Goal: Transaction & Acquisition: Purchase product/service

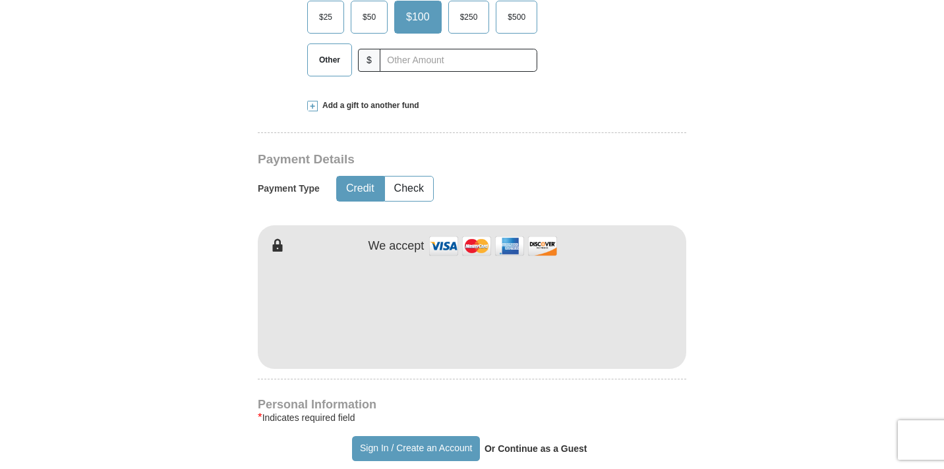
scroll to position [518, 0]
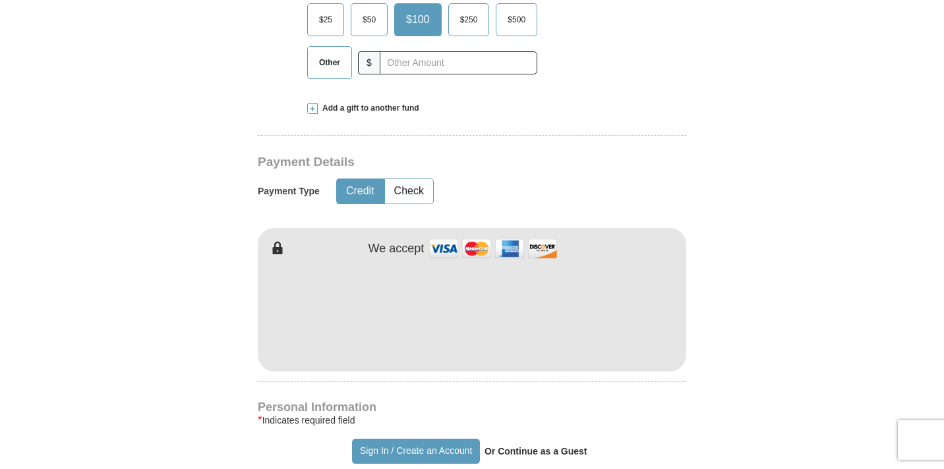
type input "[PERSON_NAME]"
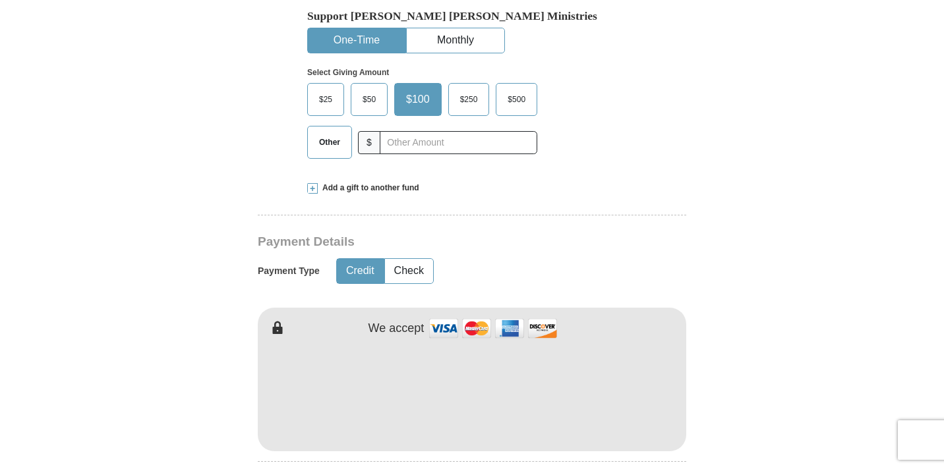
scroll to position [436, 0]
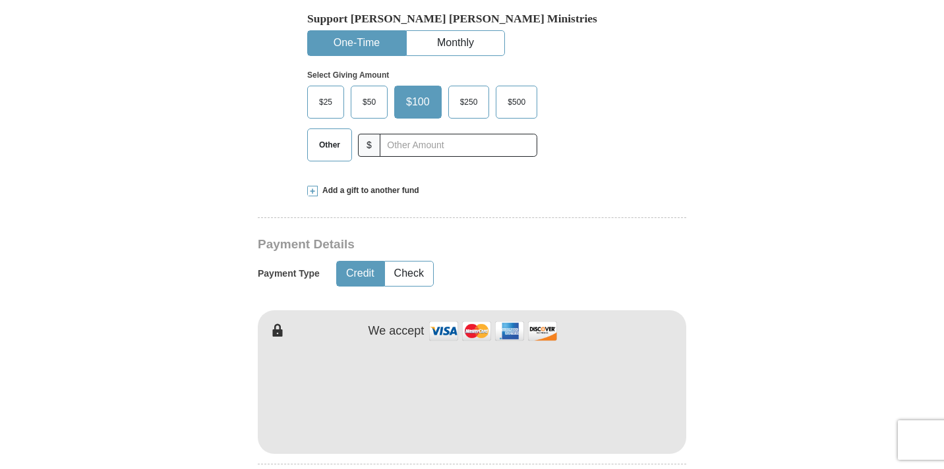
click at [363, 101] on span "$50" at bounding box center [369, 102] width 26 height 20
click at [0, 0] on input "$50" at bounding box center [0, 0] width 0 height 0
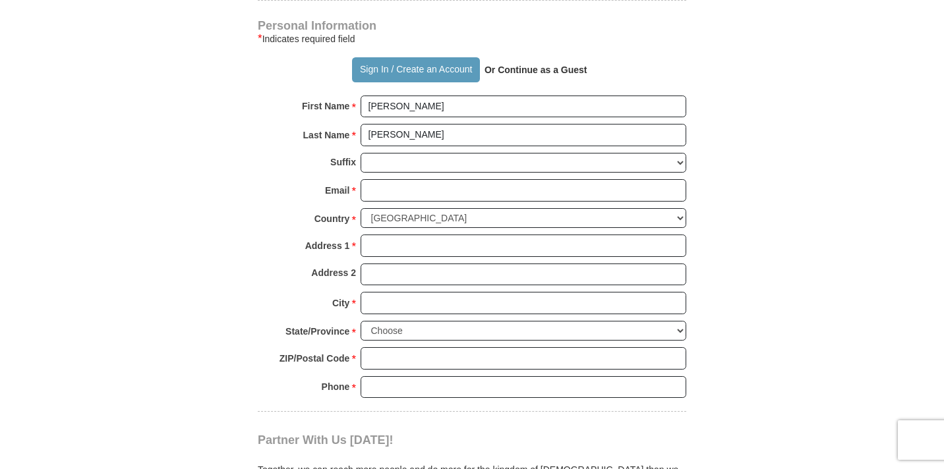
scroll to position [902, 0]
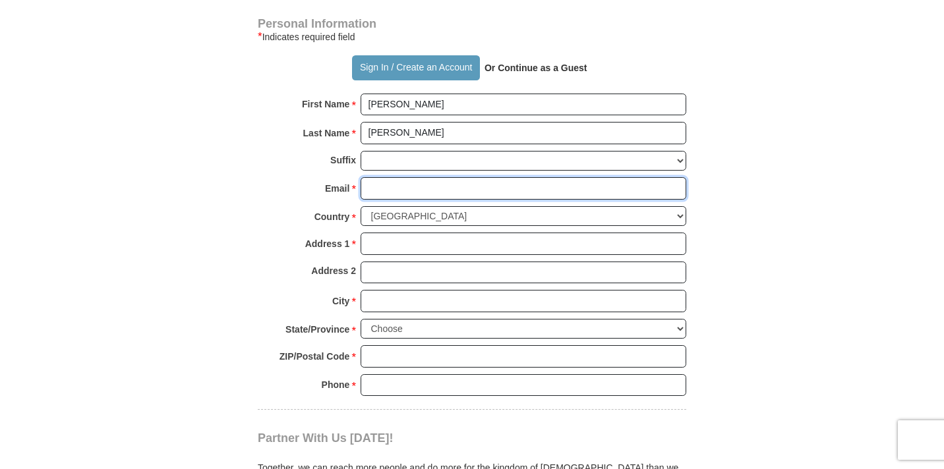
click at [386, 190] on input "Email *" at bounding box center [523, 188] width 326 height 22
type input "[EMAIL_ADDRESS][DOMAIN_NAME]"
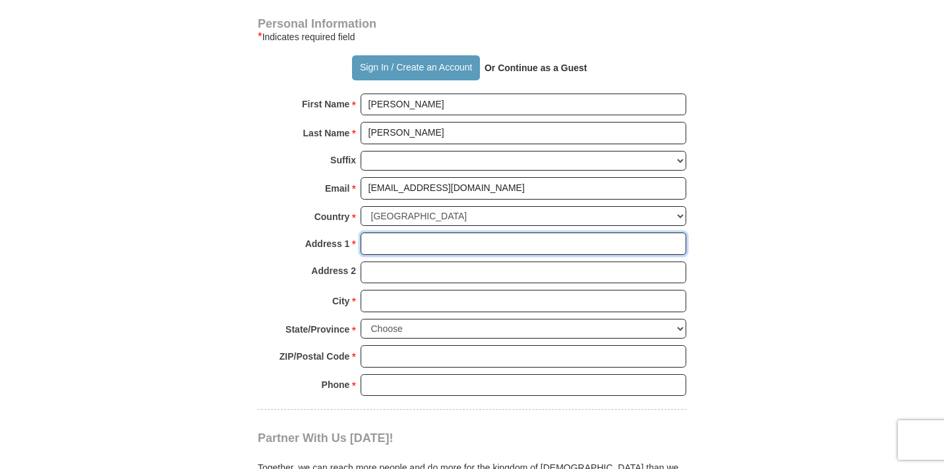
type input "[STREET_ADDRESS]"
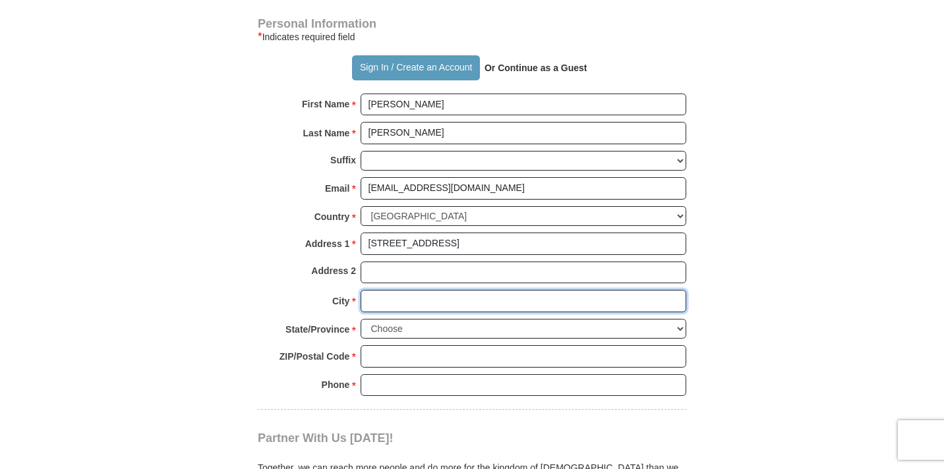
type input "[PERSON_NAME]"
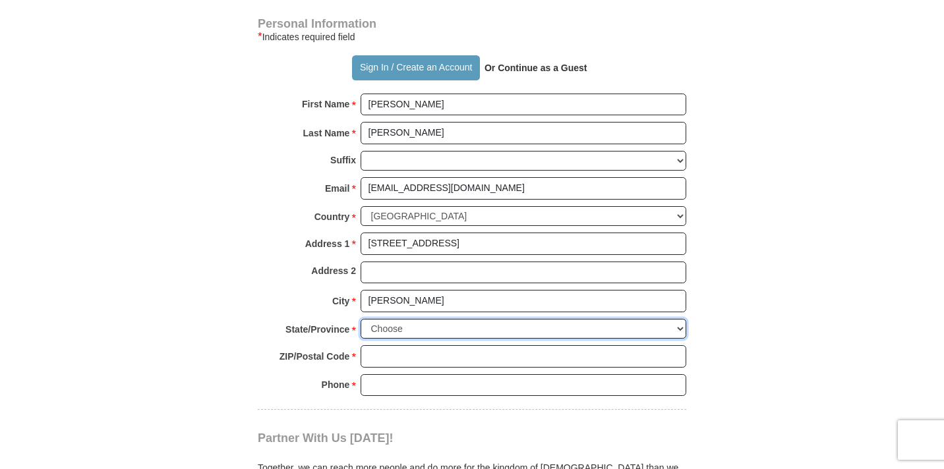
select select "AL"
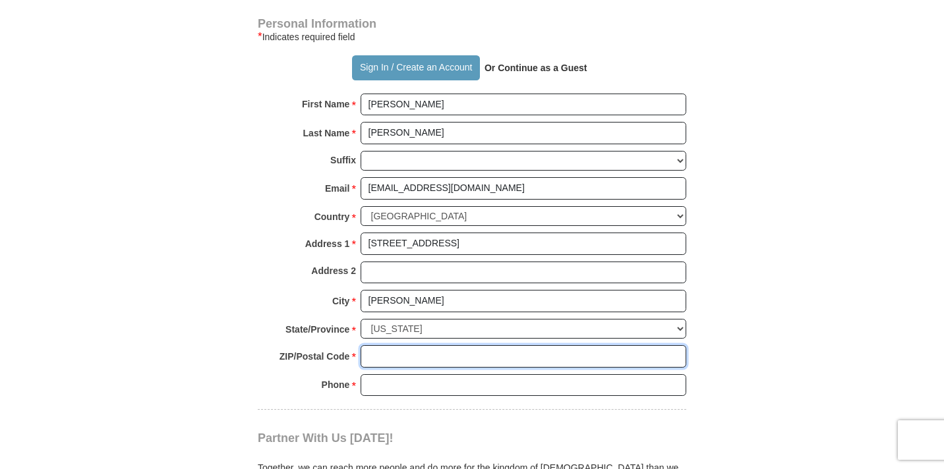
type input "36117"
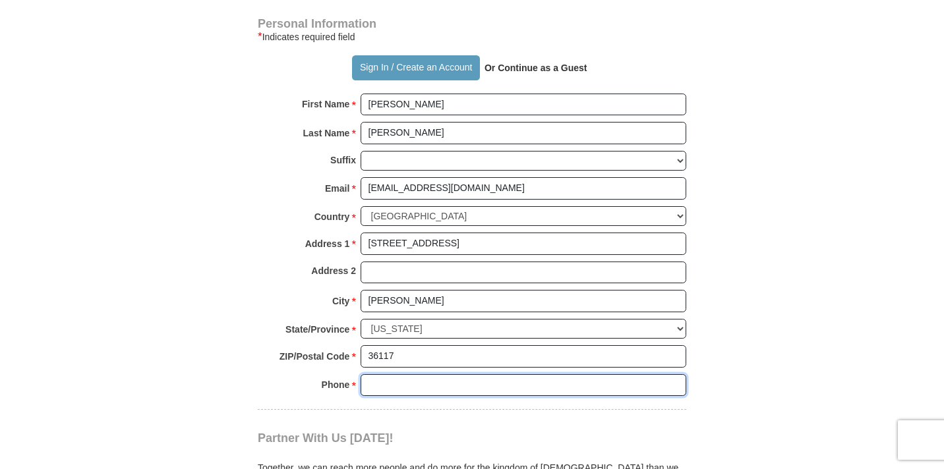
type input "3348687405"
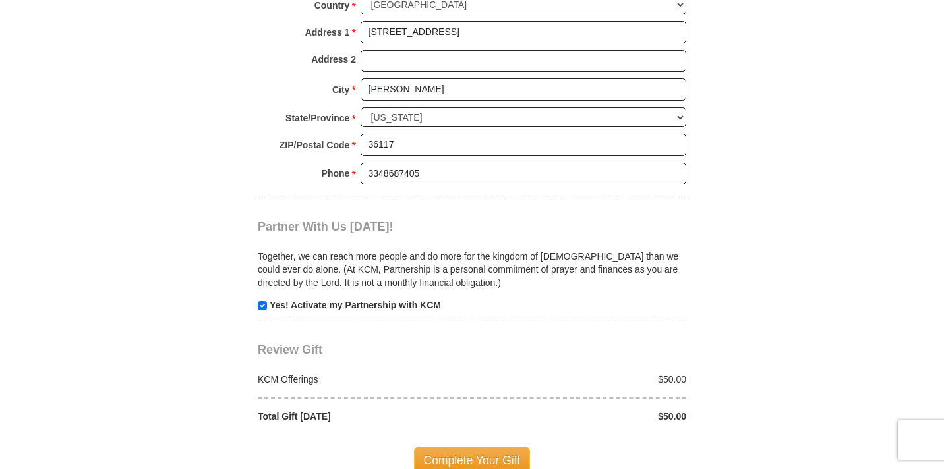
scroll to position [1128, 0]
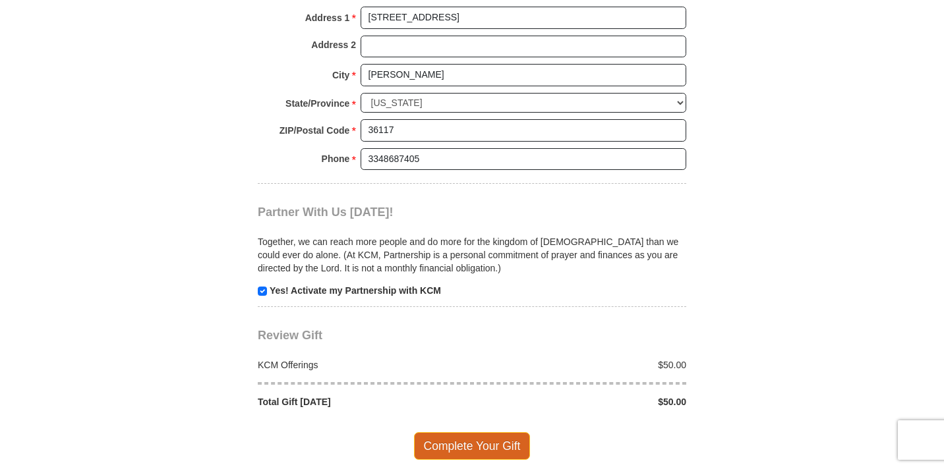
click at [471, 447] on span "Complete Your Gift" at bounding box center [472, 446] width 117 height 28
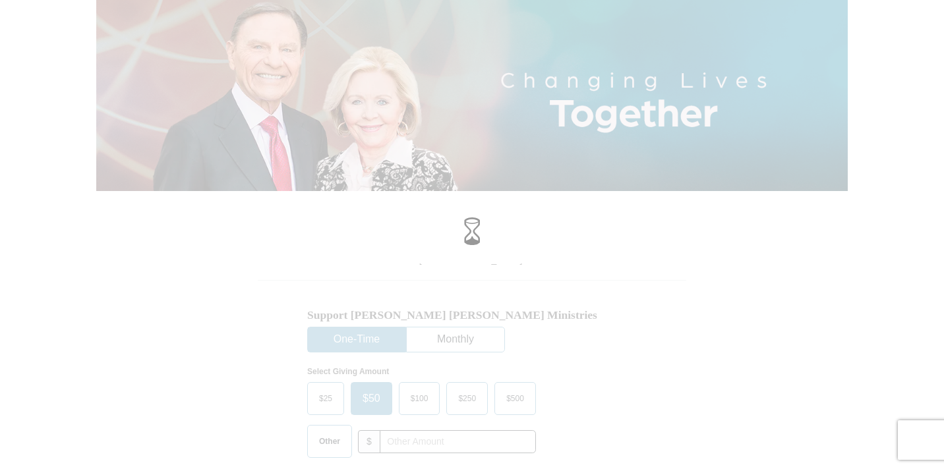
scroll to position [155, 0]
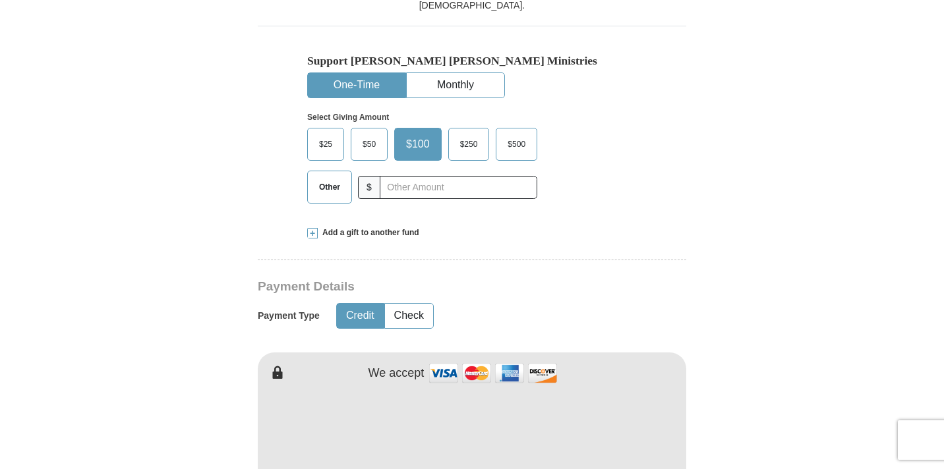
click at [328, 187] on span "Other" at bounding box center [329, 187] width 34 height 20
click at [0, 0] on input "Other" at bounding box center [0, 0] width 0 height 0
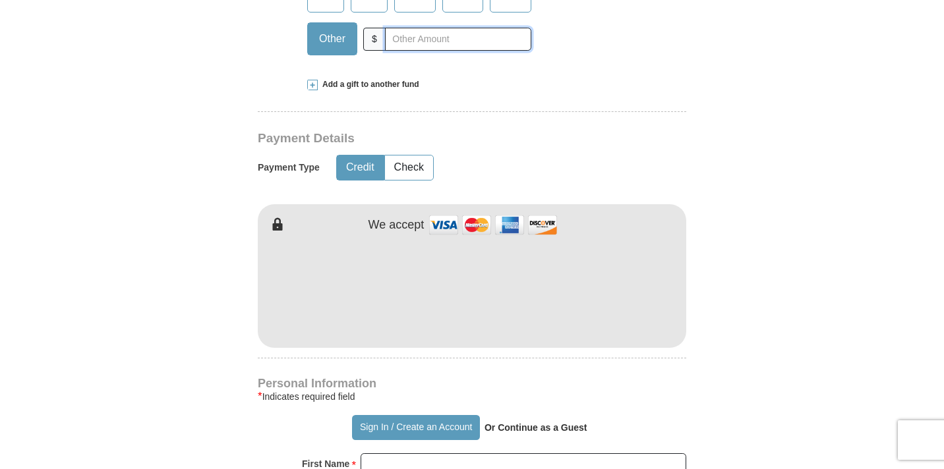
scroll to position [542, 0]
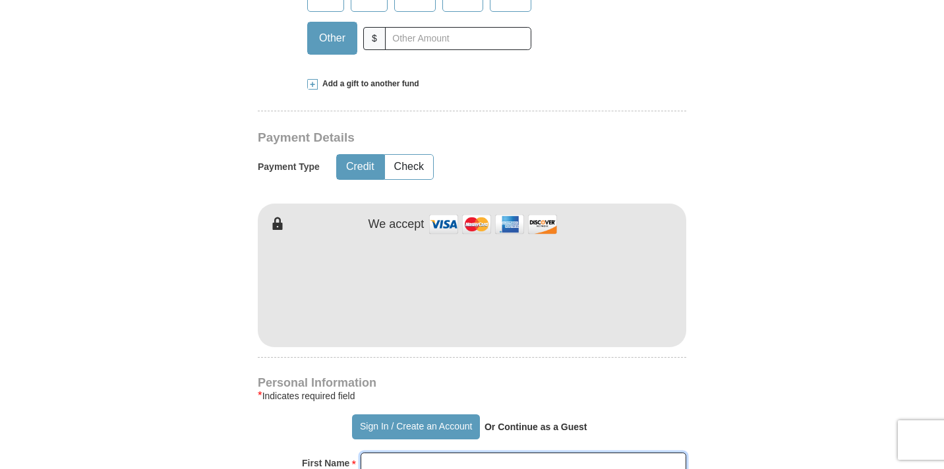
type input "[PERSON_NAME]"
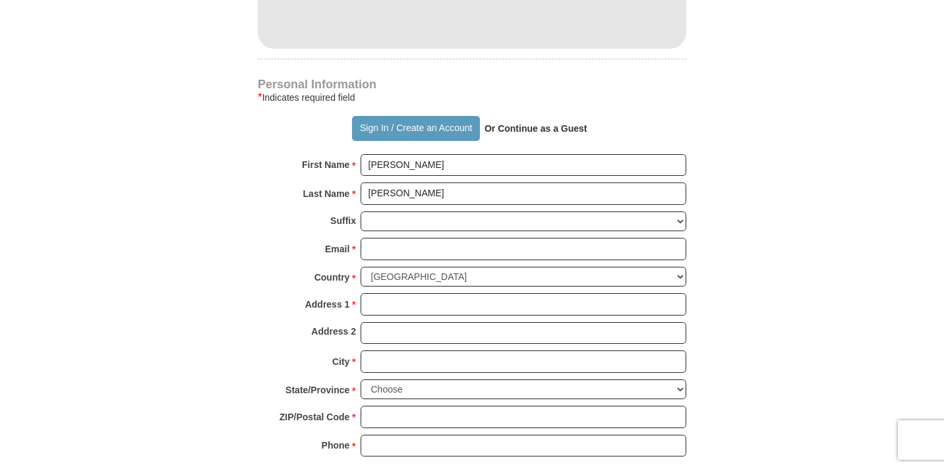
scroll to position [842, 0]
click at [387, 252] on input "Email *" at bounding box center [523, 248] width 326 height 22
type input "[EMAIL_ADDRESS][DOMAIN_NAME]"
type input "[STREET_ADDRESS]"
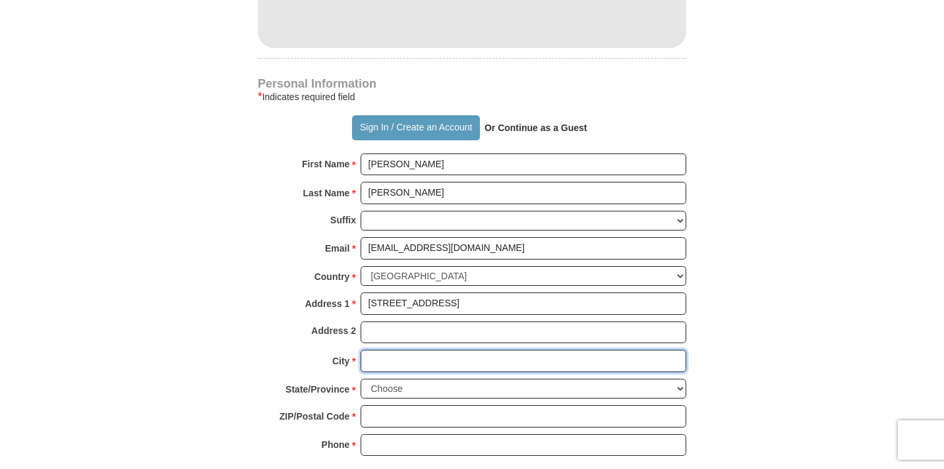
type input "[PERSON_NAME]"
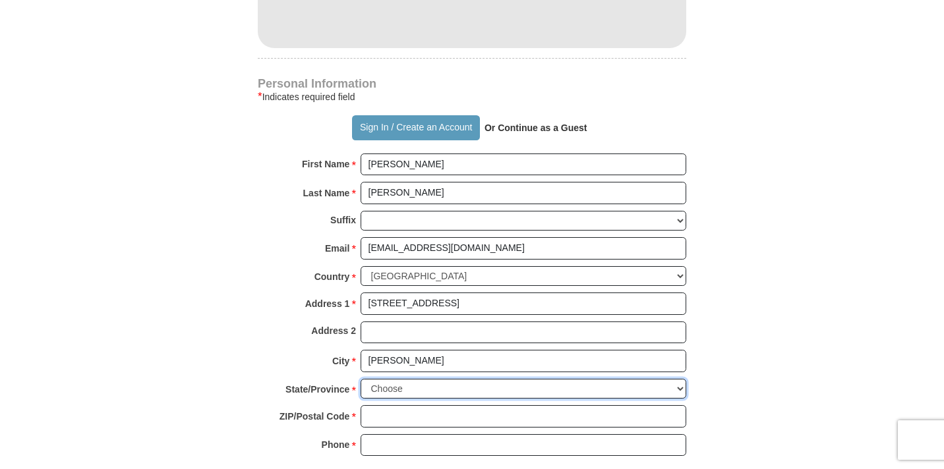
select select "AL"
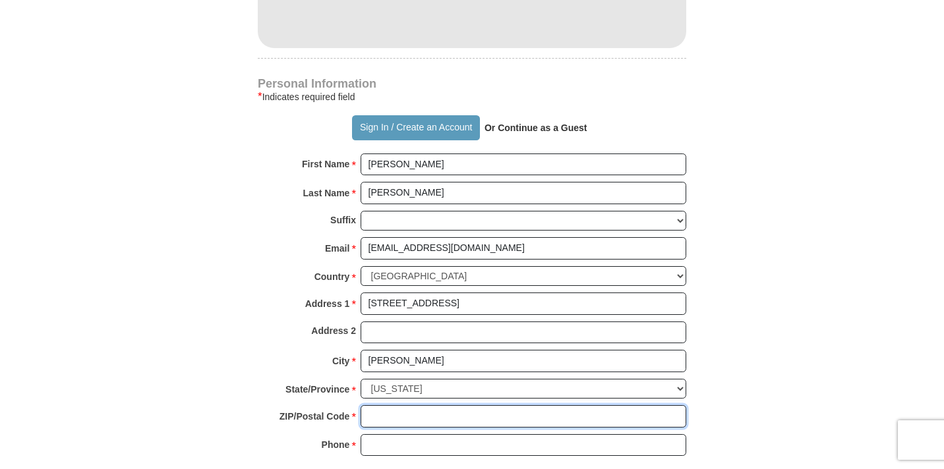
type input "36117"
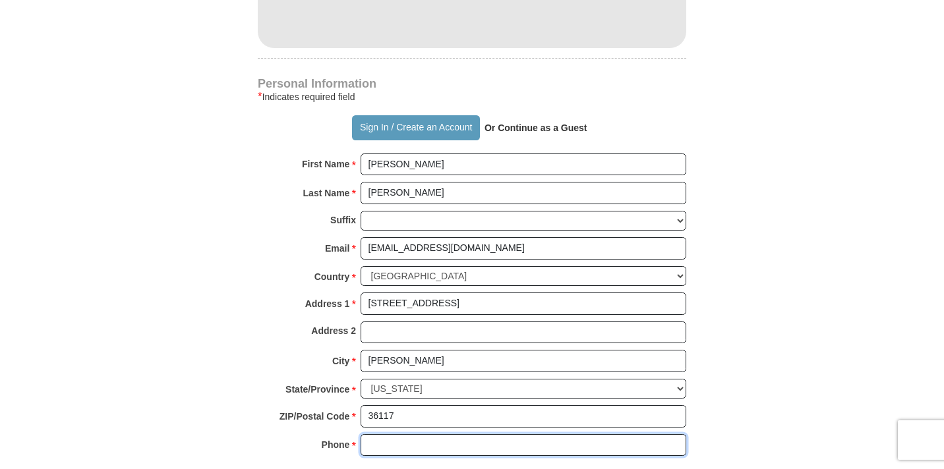
type input "3348687405"
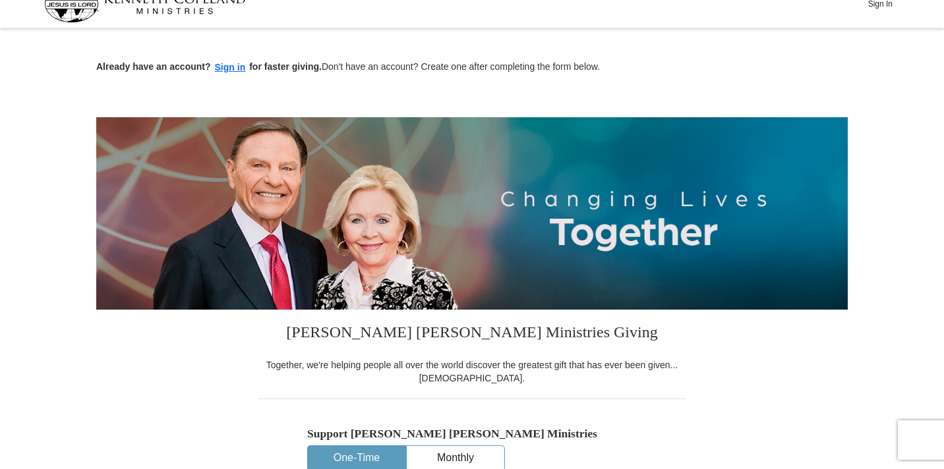
scroll to position [0, 0]
